Goal: Task Accomplishment & Management: Manage account settings

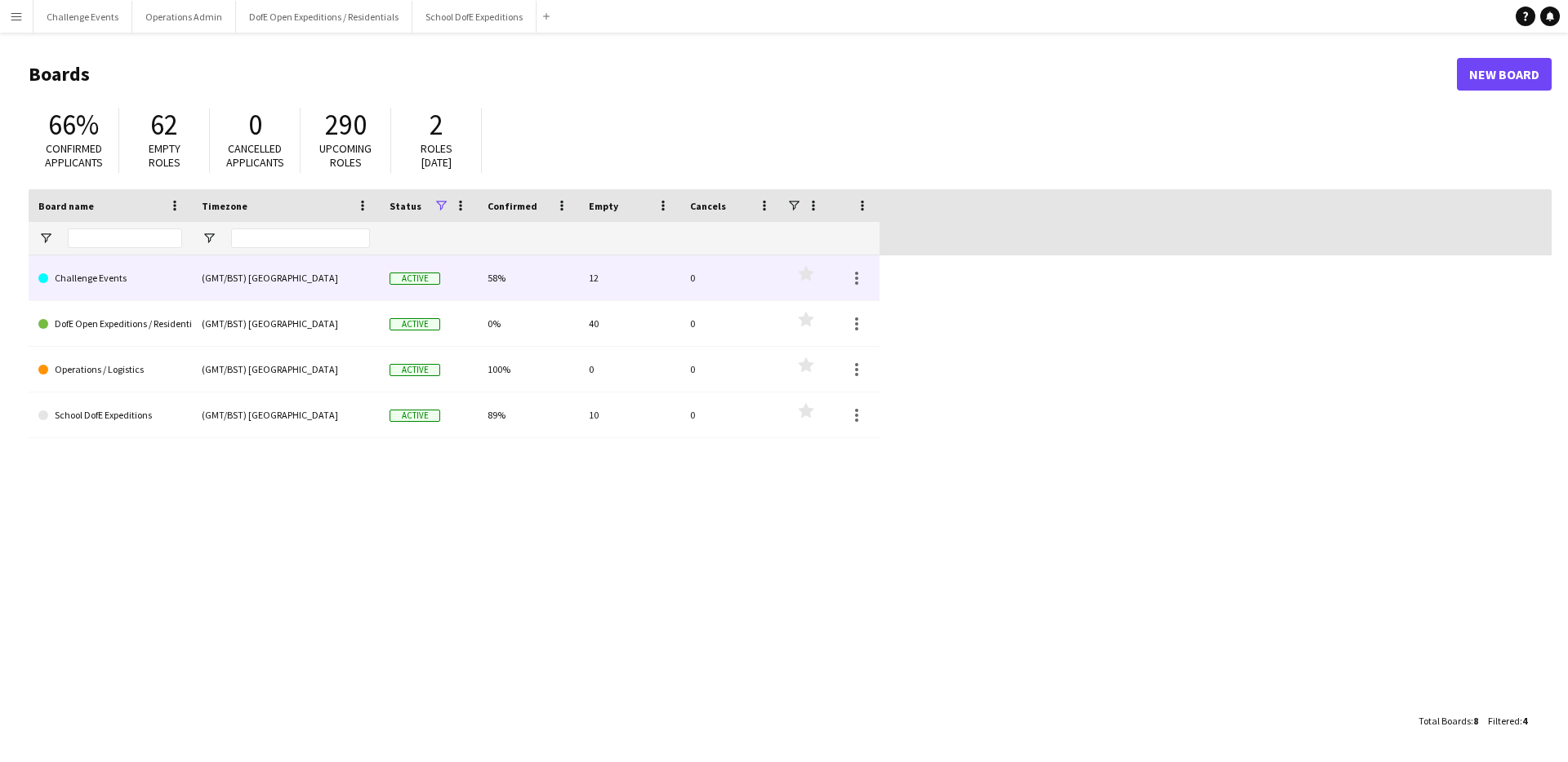
click at [95, 279] on link "Challenge Events" at bounding box center [110, 278] width 144 height 46
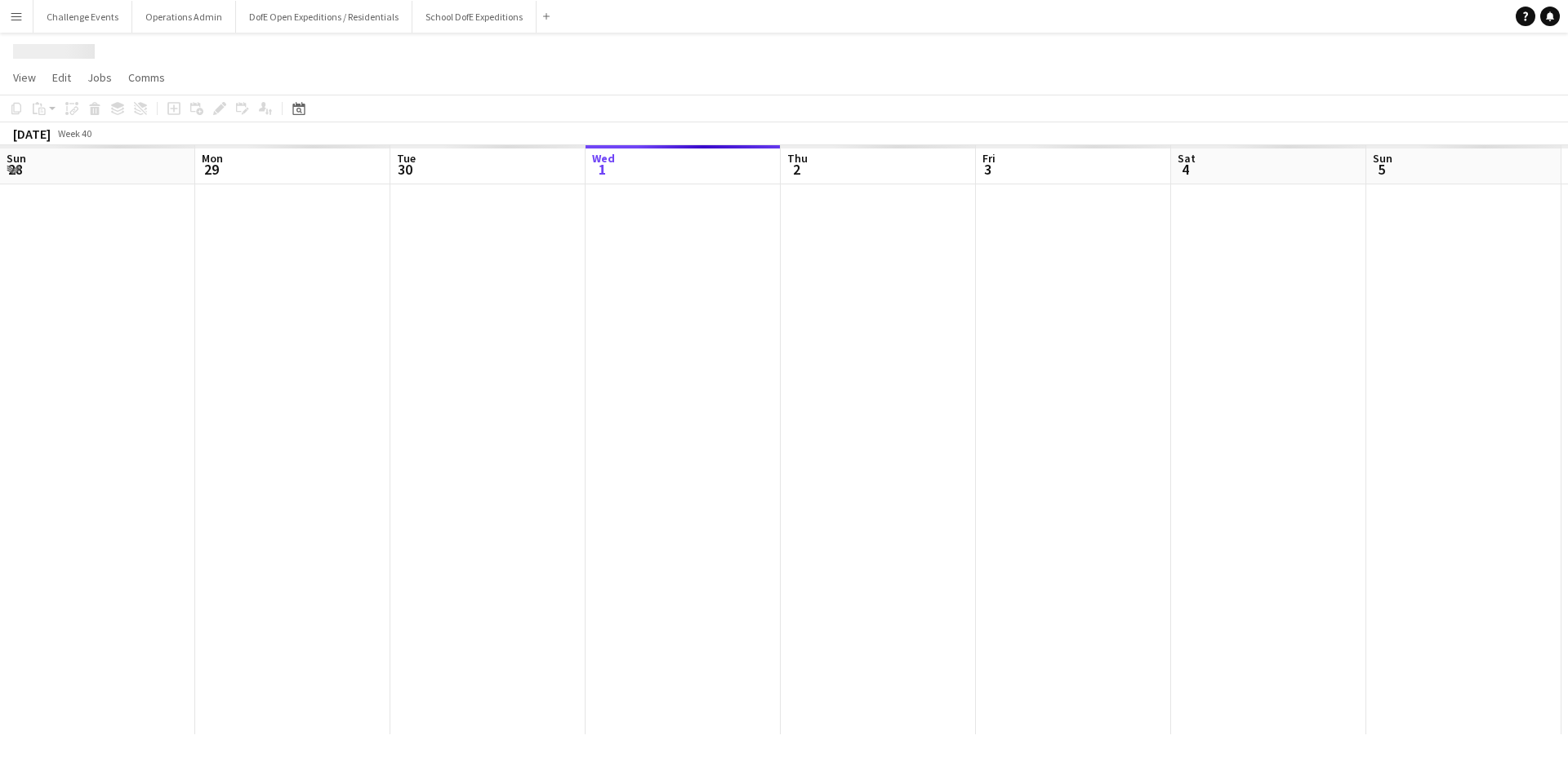
scroll to position [0, 390]
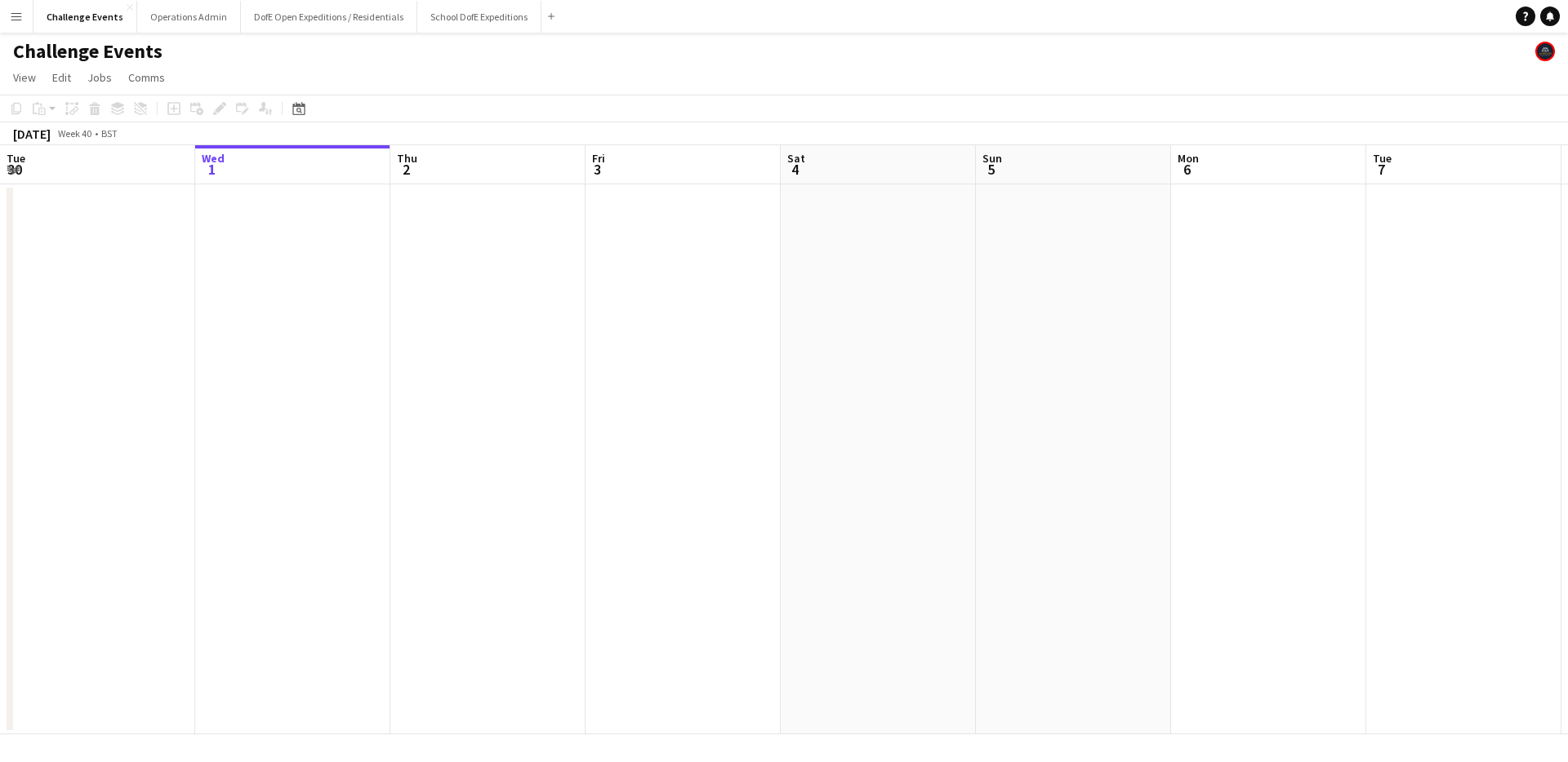
click at [24, 17] on button "Menu" at bounding box center [16, 16] width 33 height 33
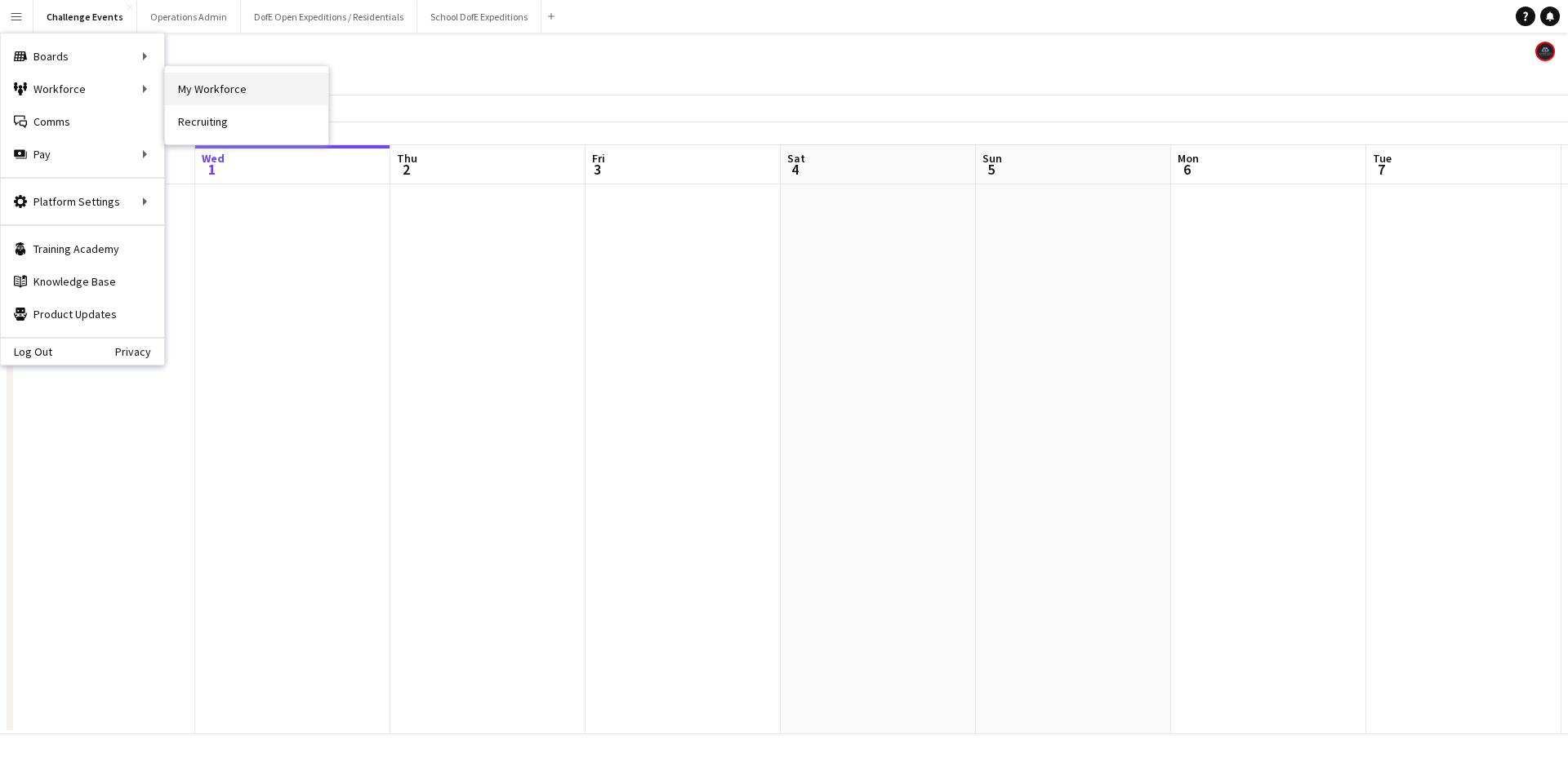
click at [220, 87] on link "My Workforce" at bounding box center [246, 89] width 163 height 33
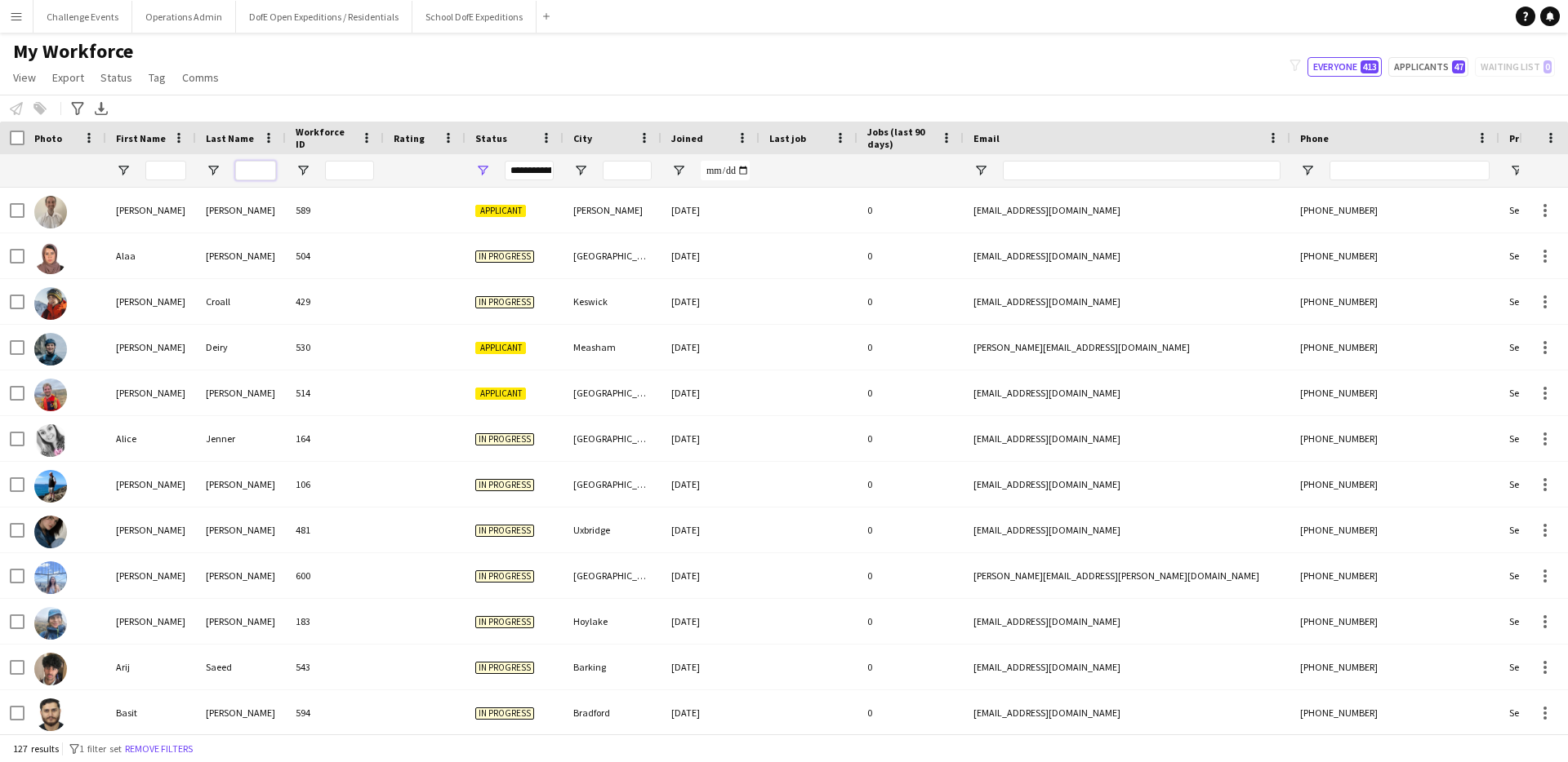
drag, startPoint x: 252, startPoint y: 167, endPoint x: 260, endPoint y: 170, distance: 8.5
click at [252, 167] on input "Last Name Filter Input" at bounding box center [255, 170] width 41 height 19
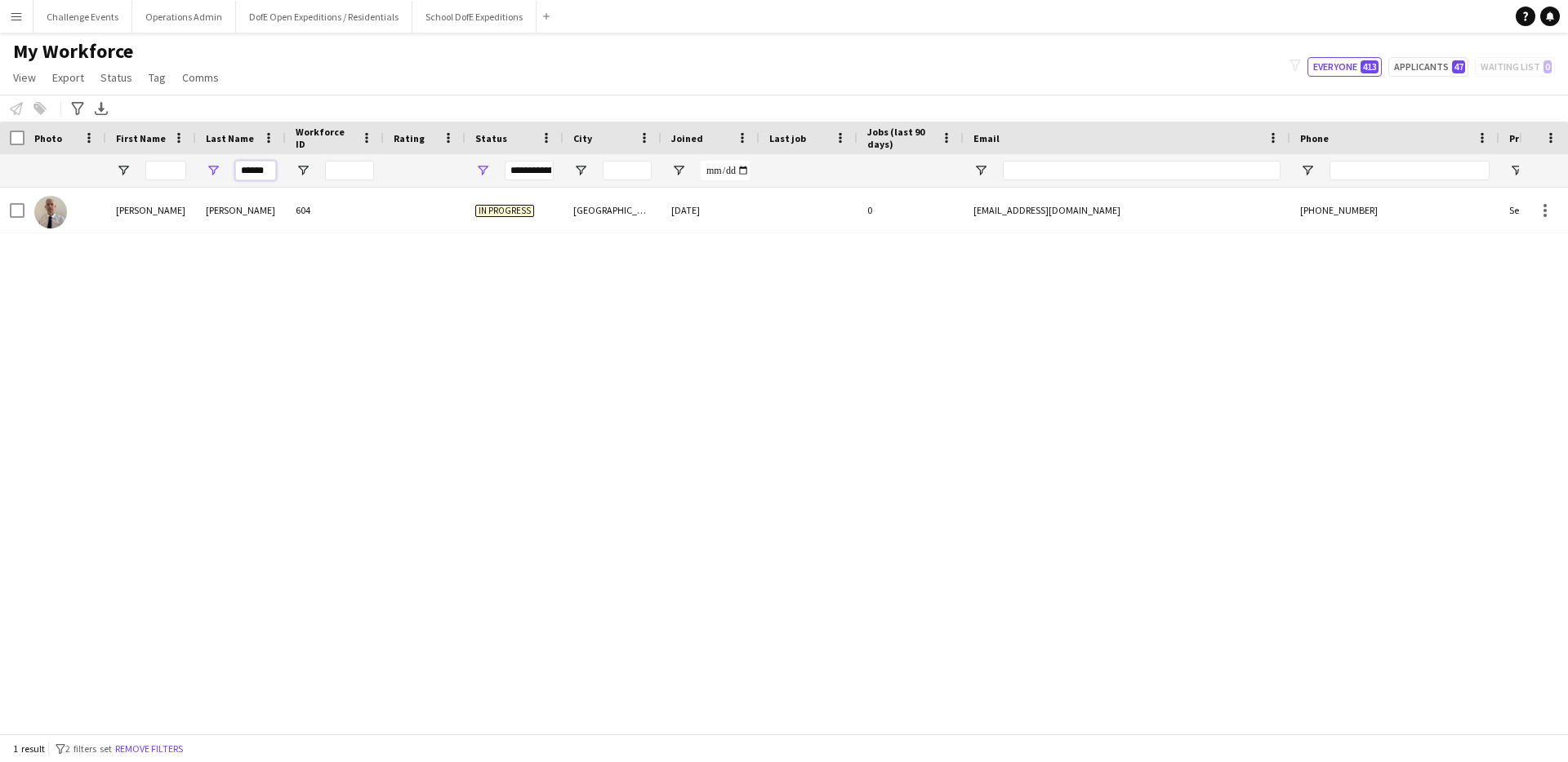
type input "******"
drag, startPoint x: 269, startPoint y: 167, endPoint x: 212, endPoint y: 169, distance: 57.0
click at [212, 169] on div "******" at bounding box center [240, 170] width 90 height 33
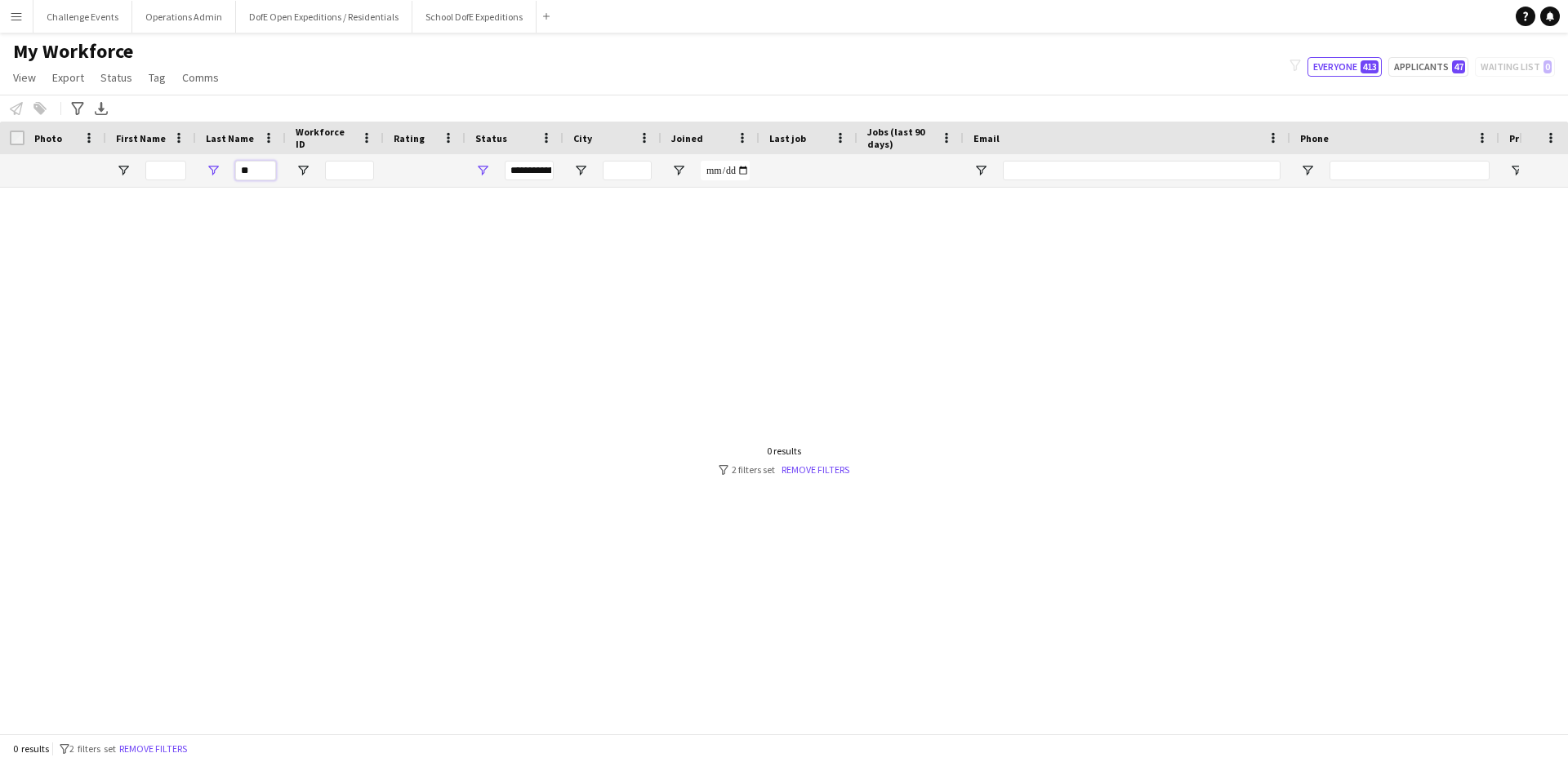
type input "*"
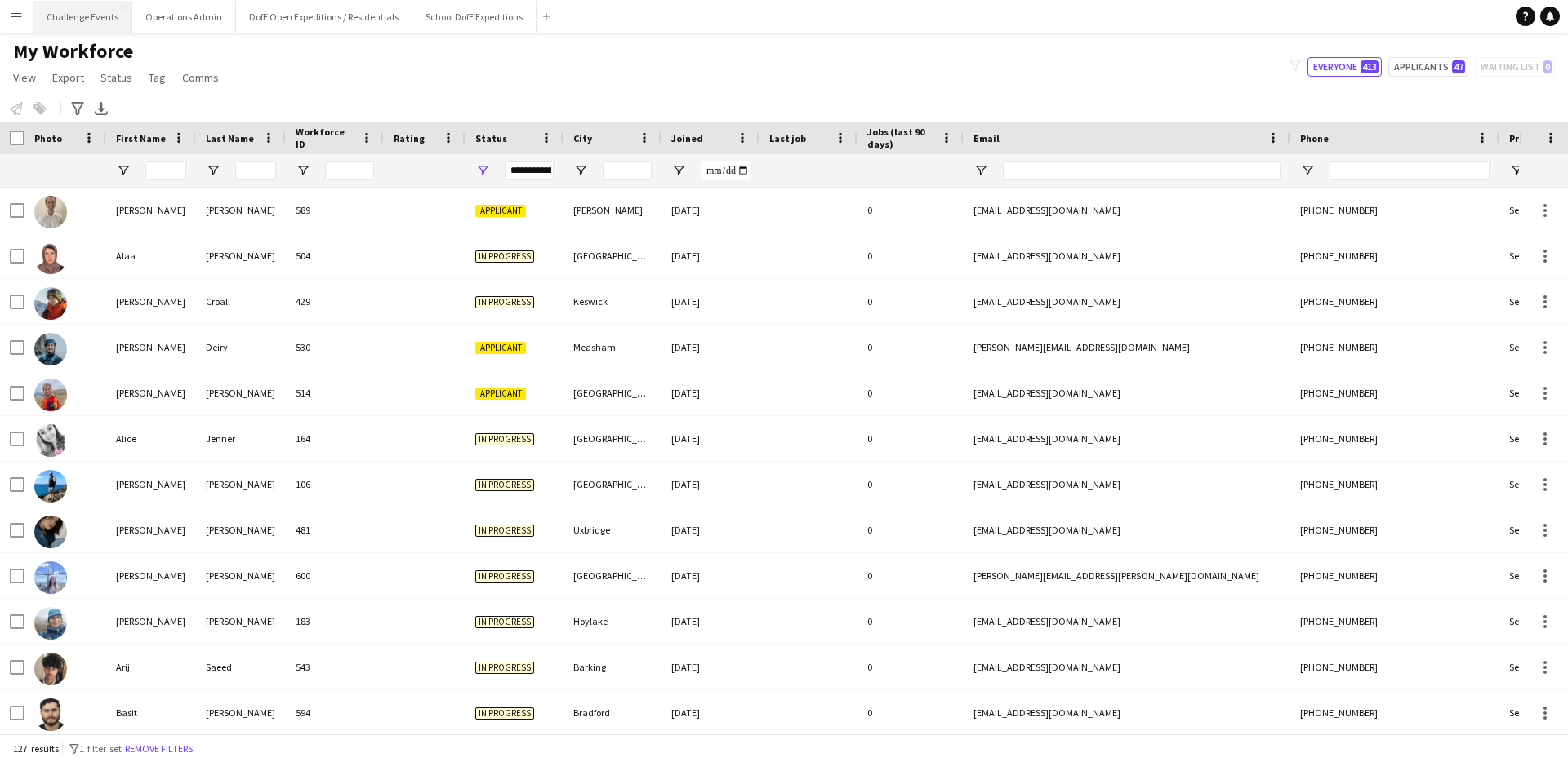
click at [86, 16] on button "Challenge Events Close" at bounding box center [83, 17] width 99 height 32
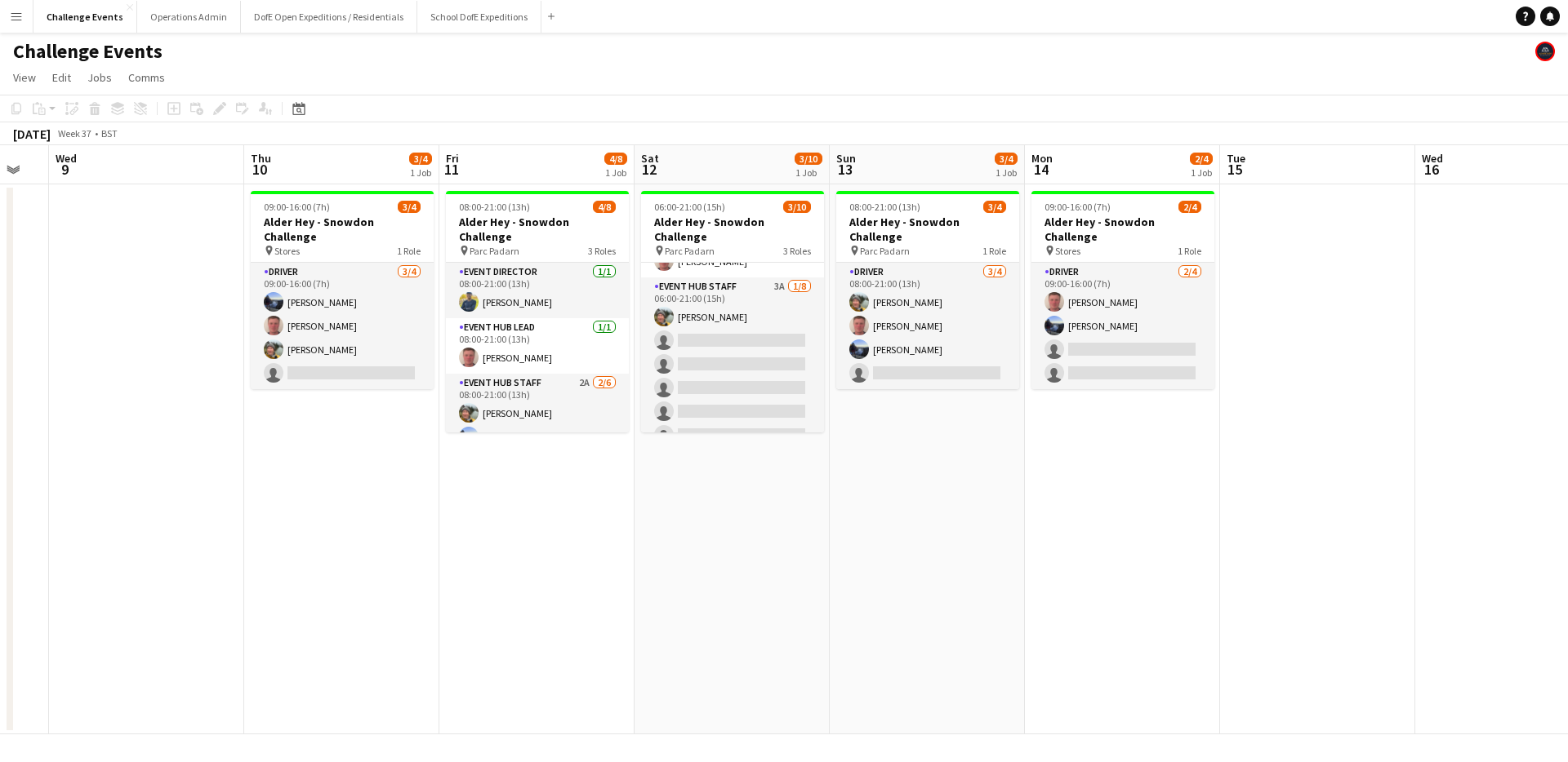
scroll to position [100, 0]
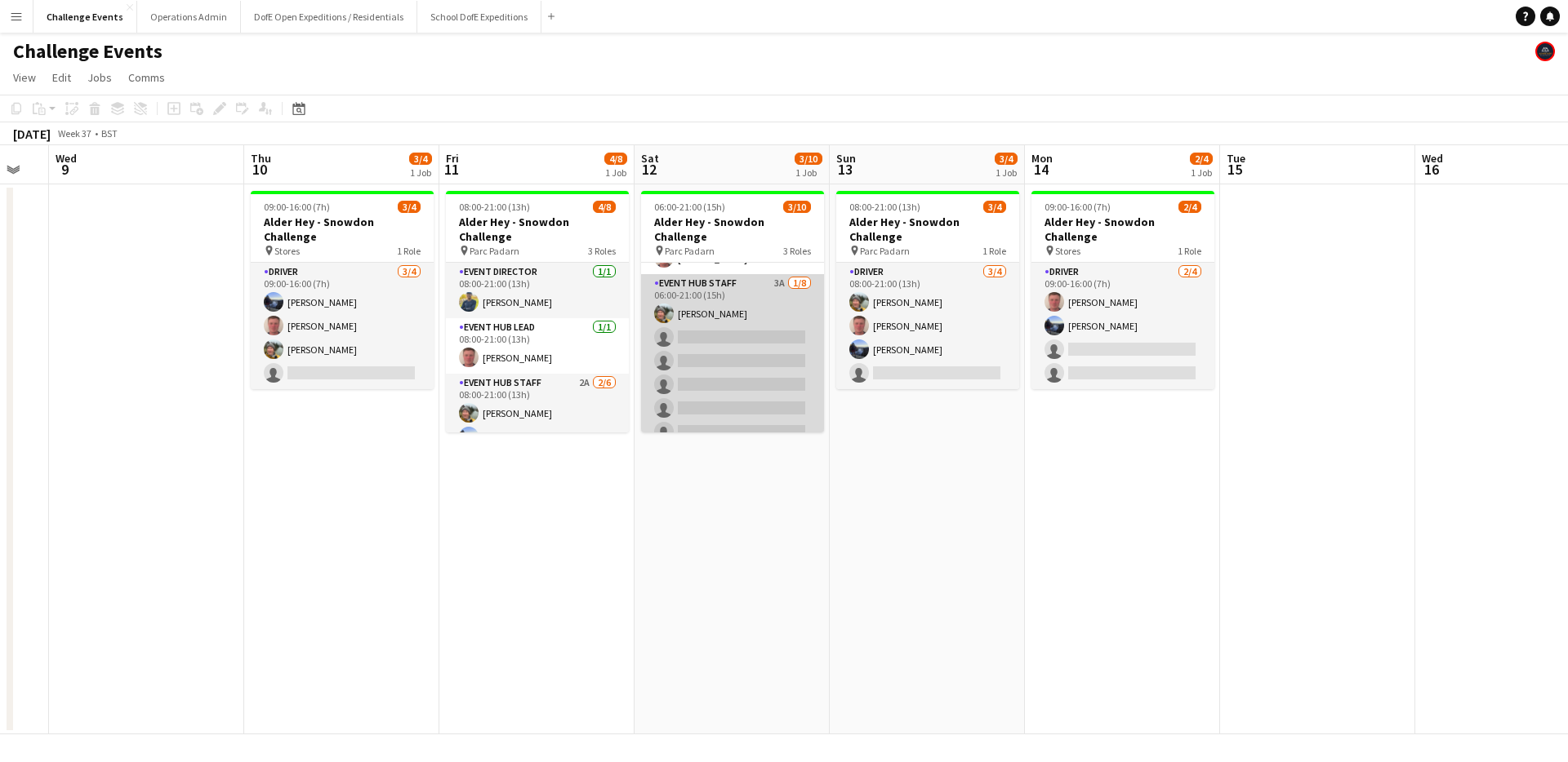
click at [720, 327] on app-card-role "Event Hub Staff 3A [DATE] 06:00-21:00 (15h) [PERSON_NAME] single-neutral-action…" at bounding box center [732, 385] width 183 height 221
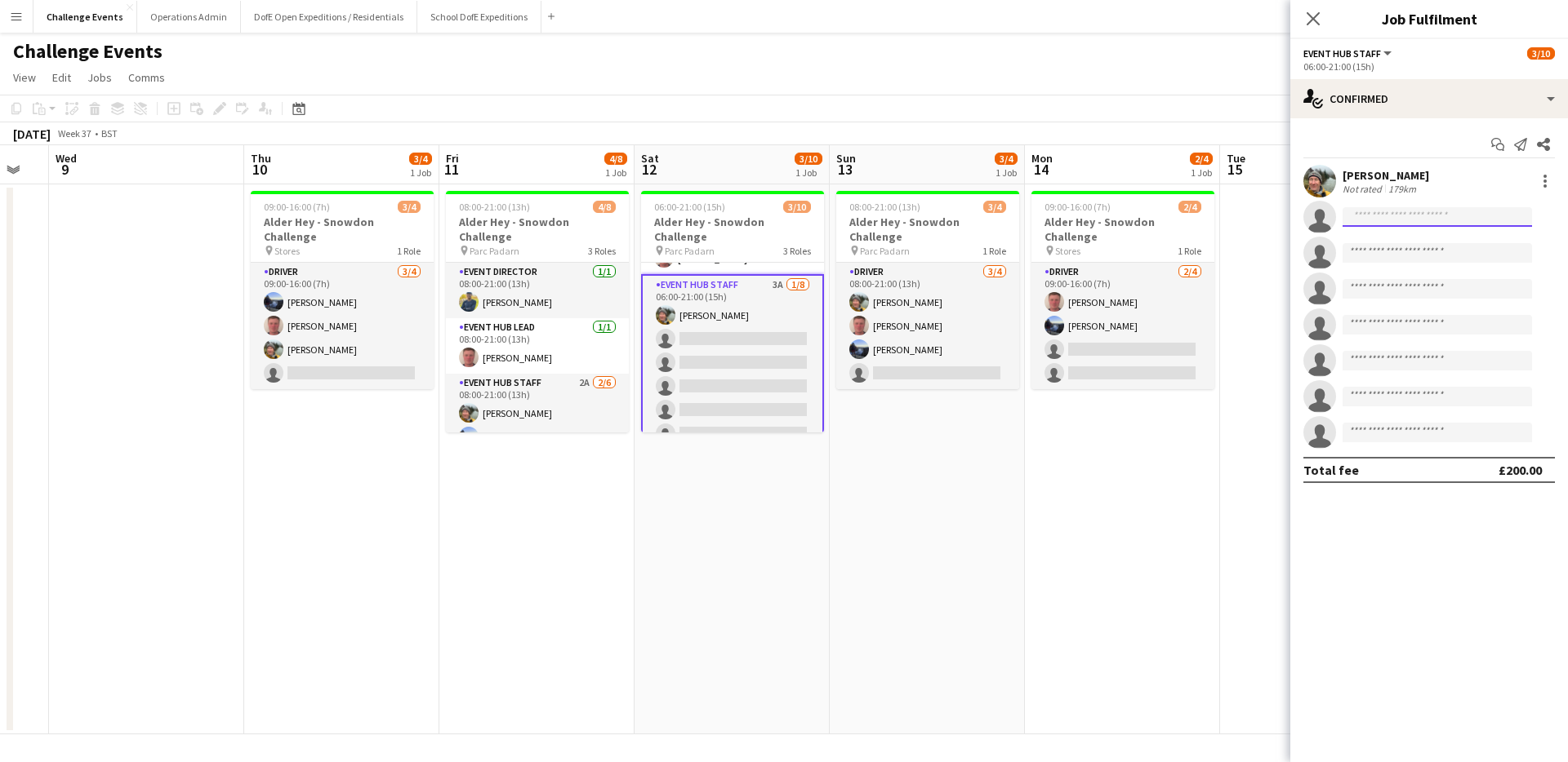
click at [1409, 212] on input at bounding box center [1437, 217] width 189 height 19
type input "*****"
click at [1391, 253] on span "[PERSON_NAME][EMAIL_ADDRESS][DOMAIN_NAME]" at bounding box center [1437, 254] width 163 height 13
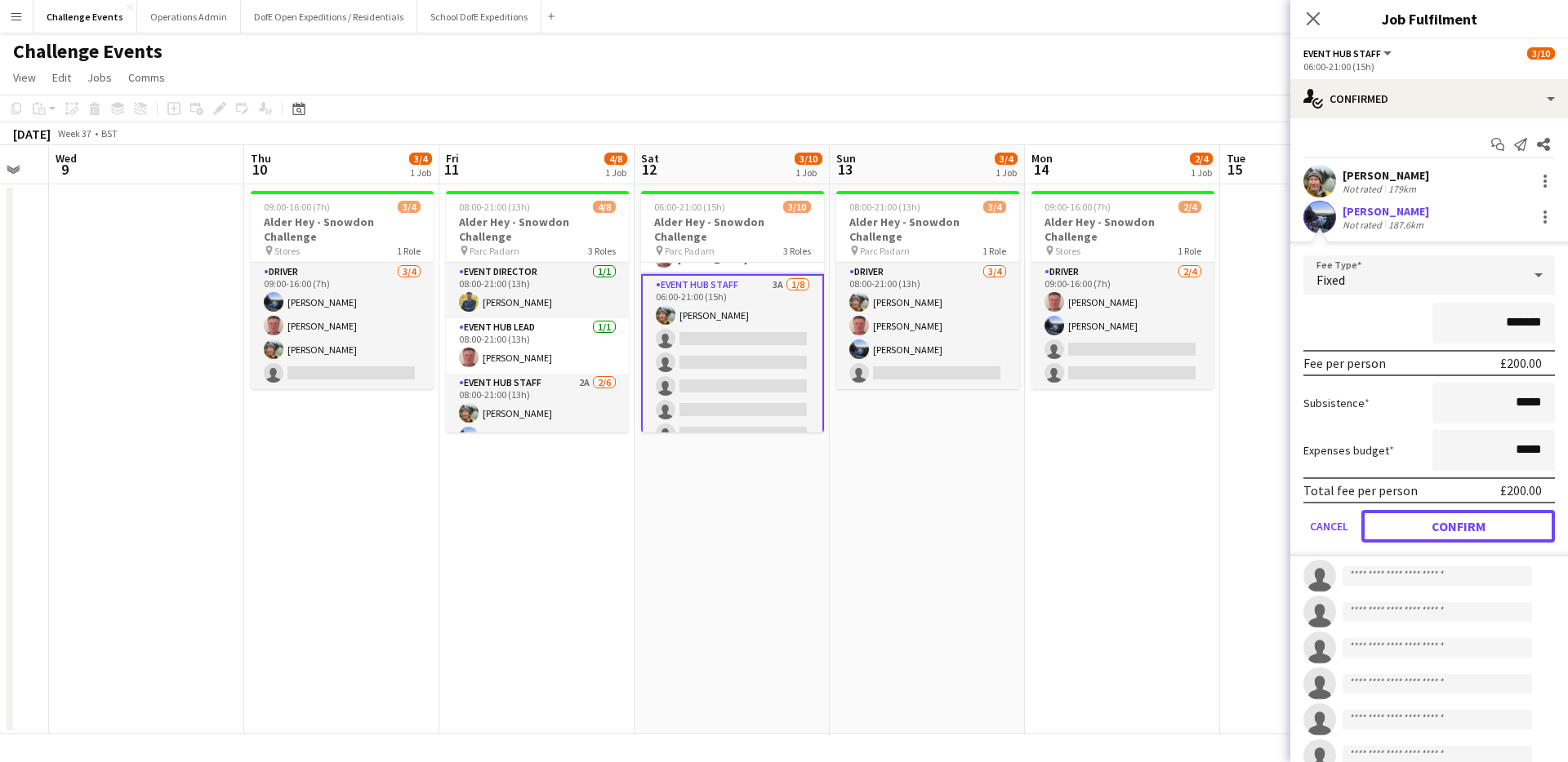
drag, startPoint x: 1418, startPoint y: 520, endPoint x: 1368, endPoint y: 484, distance: 61.6
click at [1418, 520] on button "Confirm" at bounding box center [1458, 526] width 193 height 33
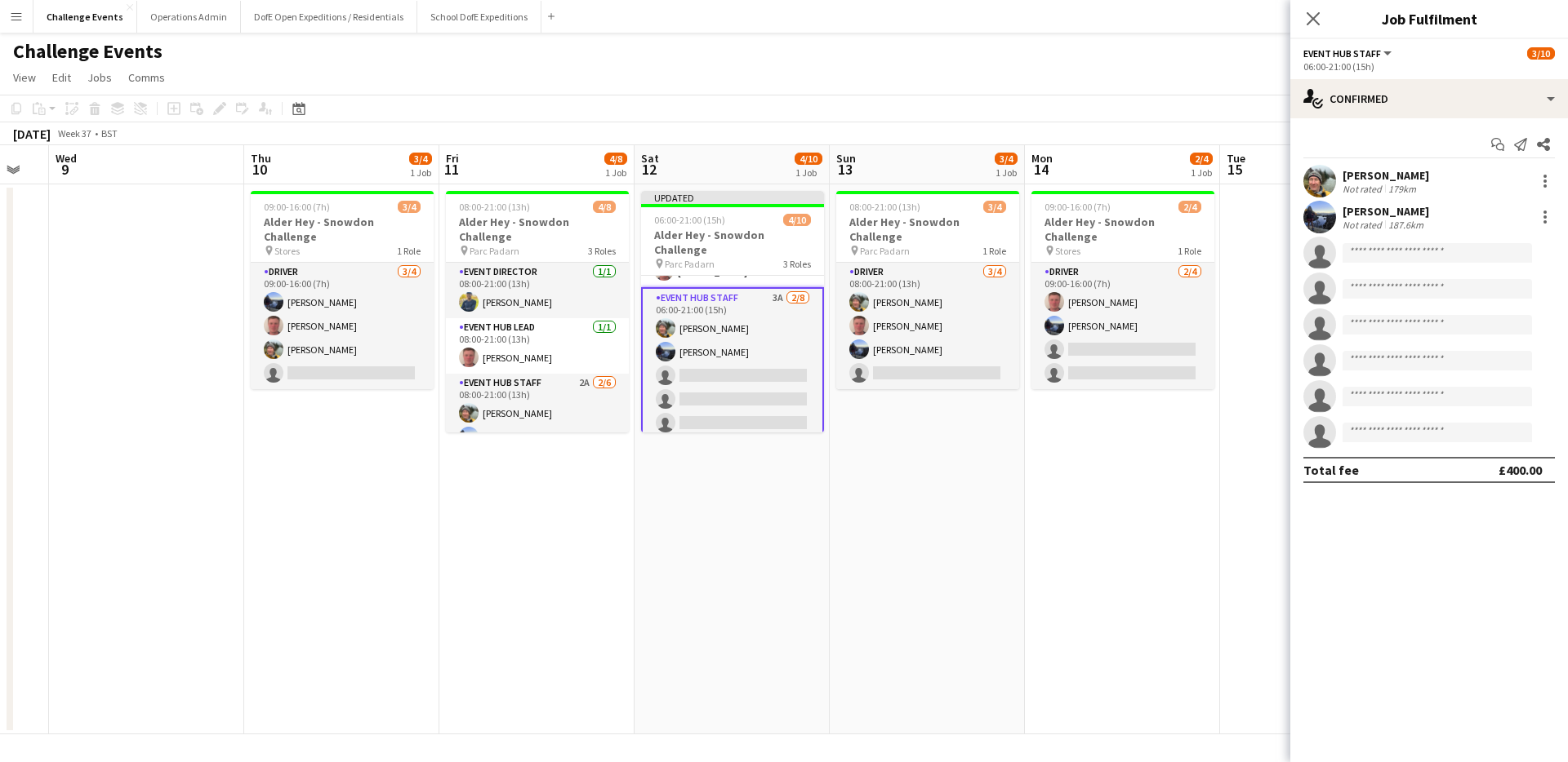
drag, startPoint x: 1064, startPoint y: 505, endPoint x: 1149, endPoint y: 427, distance: 115.4
click at [1065, 505] on app-date-cell "09:00-16:00 (7h) 2/4 Alder Hey - Snowdon Challenge pin Stores 1 Role Driver [DA…" at bounding box center [1122, 460] width 195 height 550
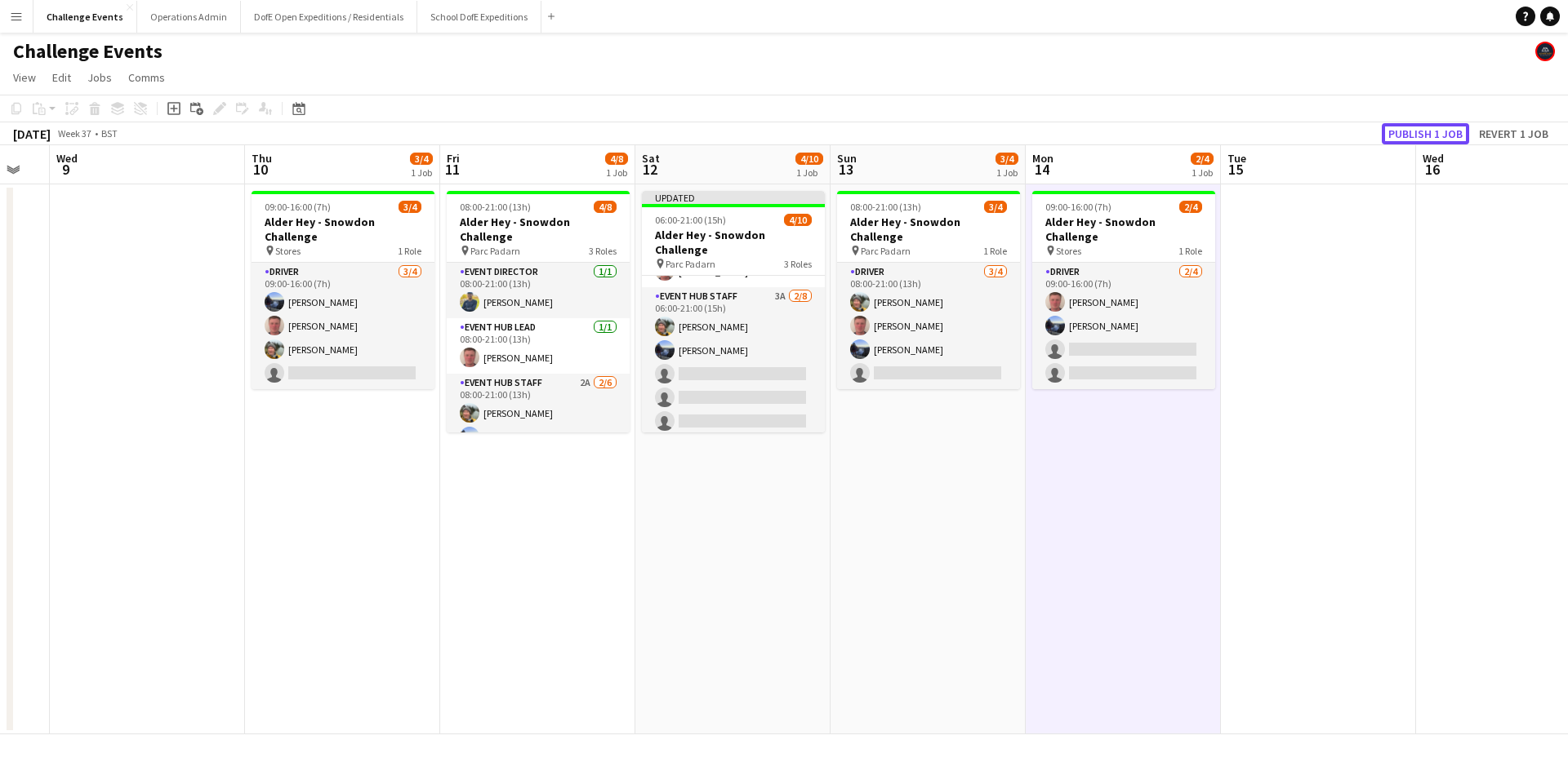
click at [1409, 136] on button "Publish 1 job" at bounding box center [1425, 133] width 87 height 21
